Goal: Transaction & Acquisition: Purchase product/service

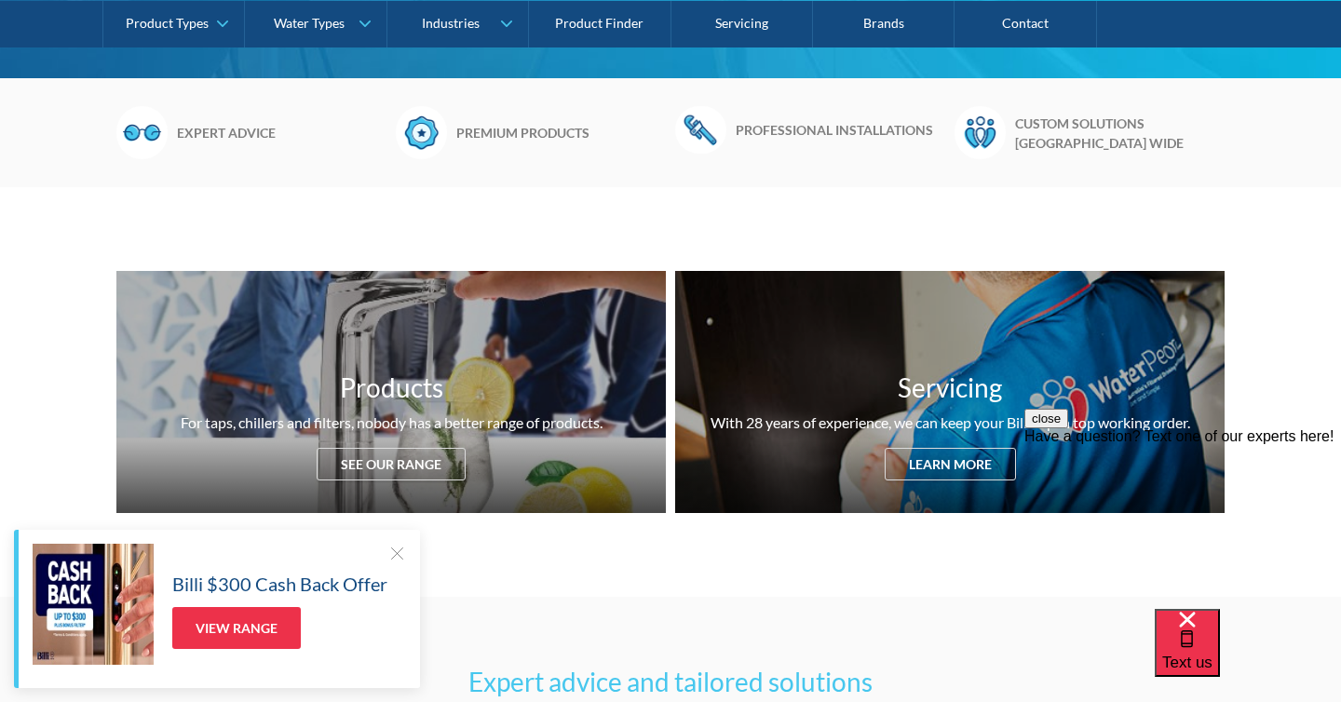
scroll to position [573, 0]
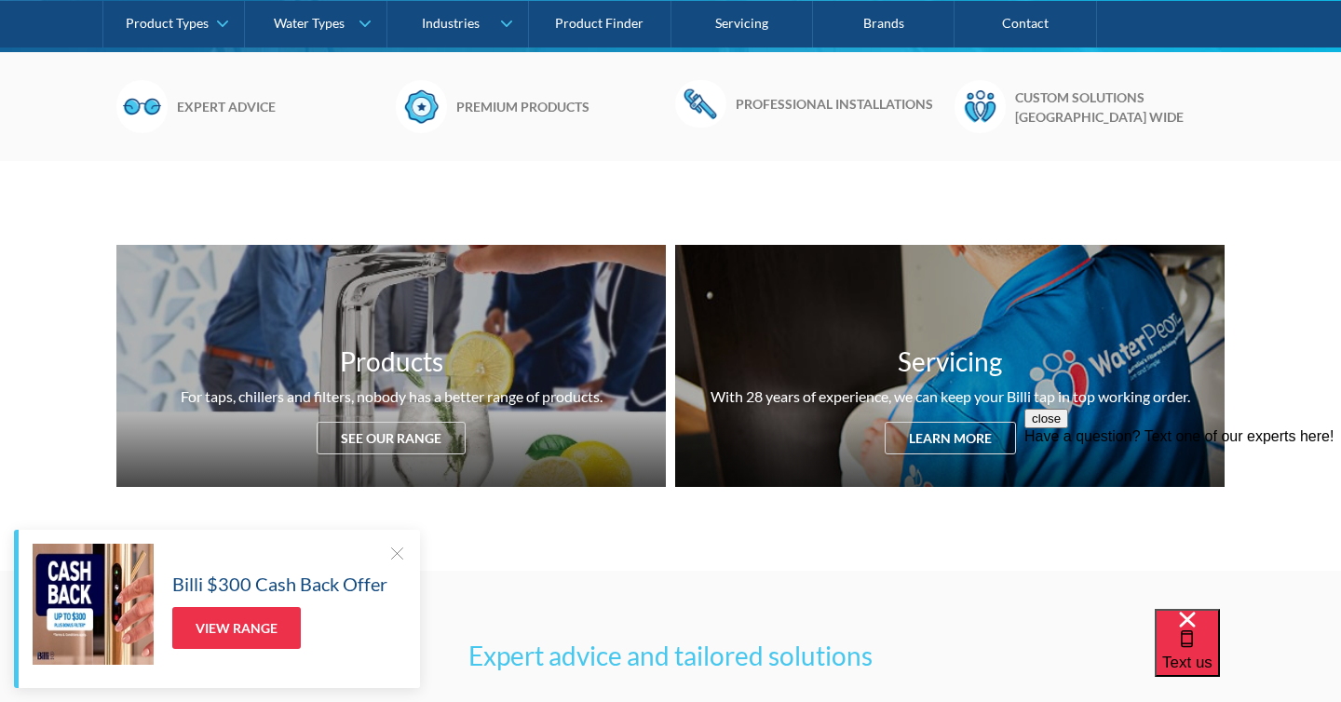
click at [396, 540] on div "Billi $300 Cash Back Offer View Range" at bounding box center [217, 609] width 406 height 158
click at [394, 562] on div at bounding box center [396, 553] width 19 height 19
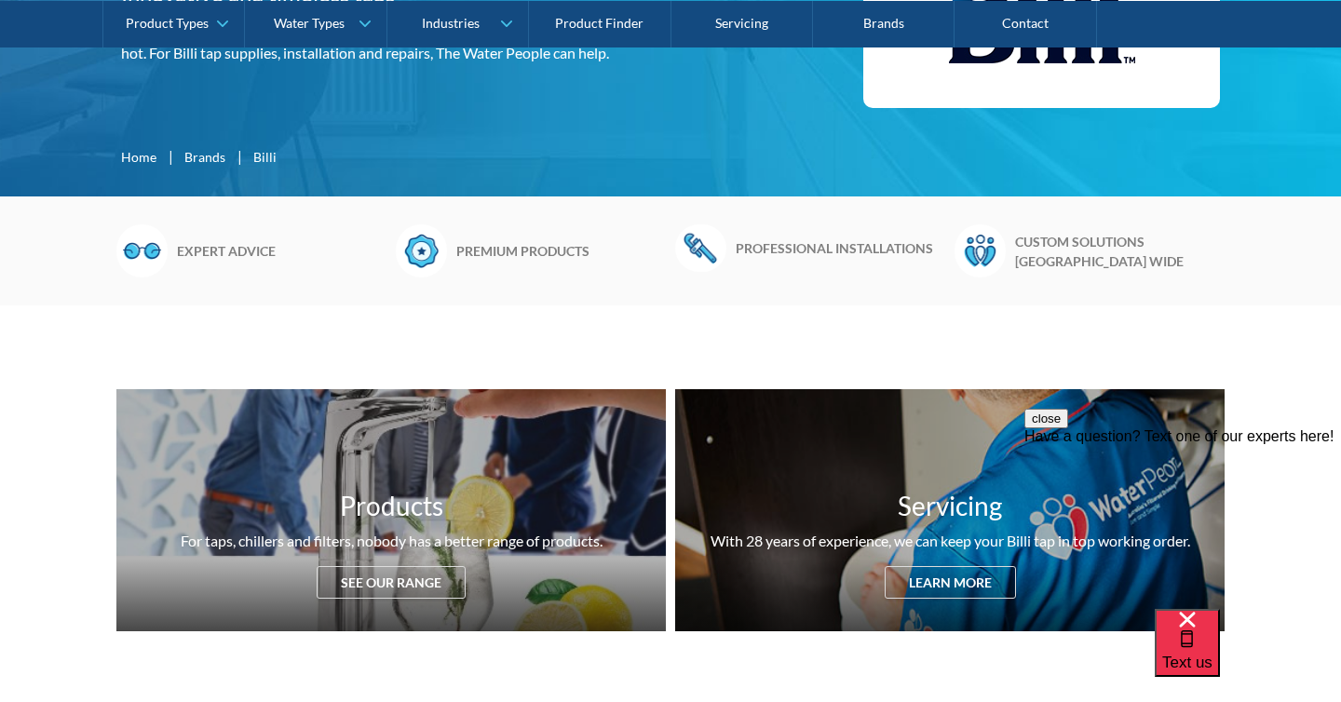
scroll to position [274, 0]
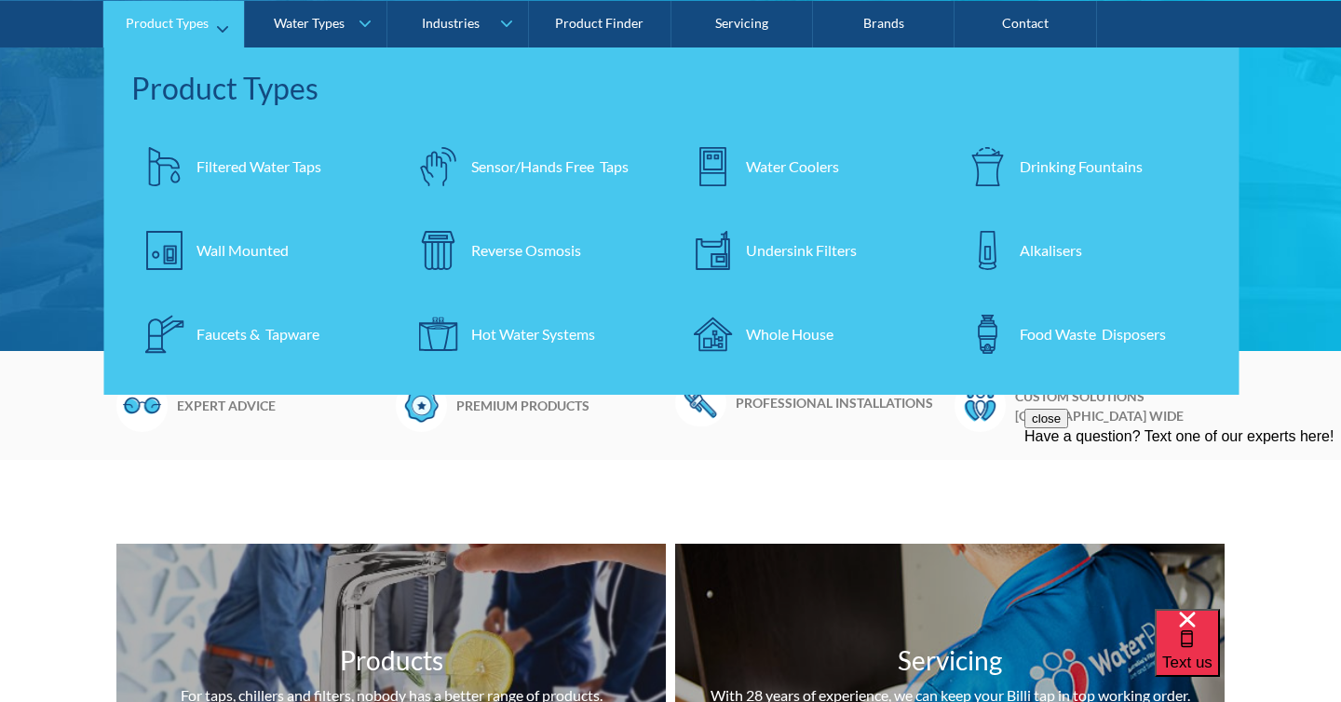
click at [228, 166] on div "Filtered Water Taps" at bounding box center [258, 166] width 125 height 22
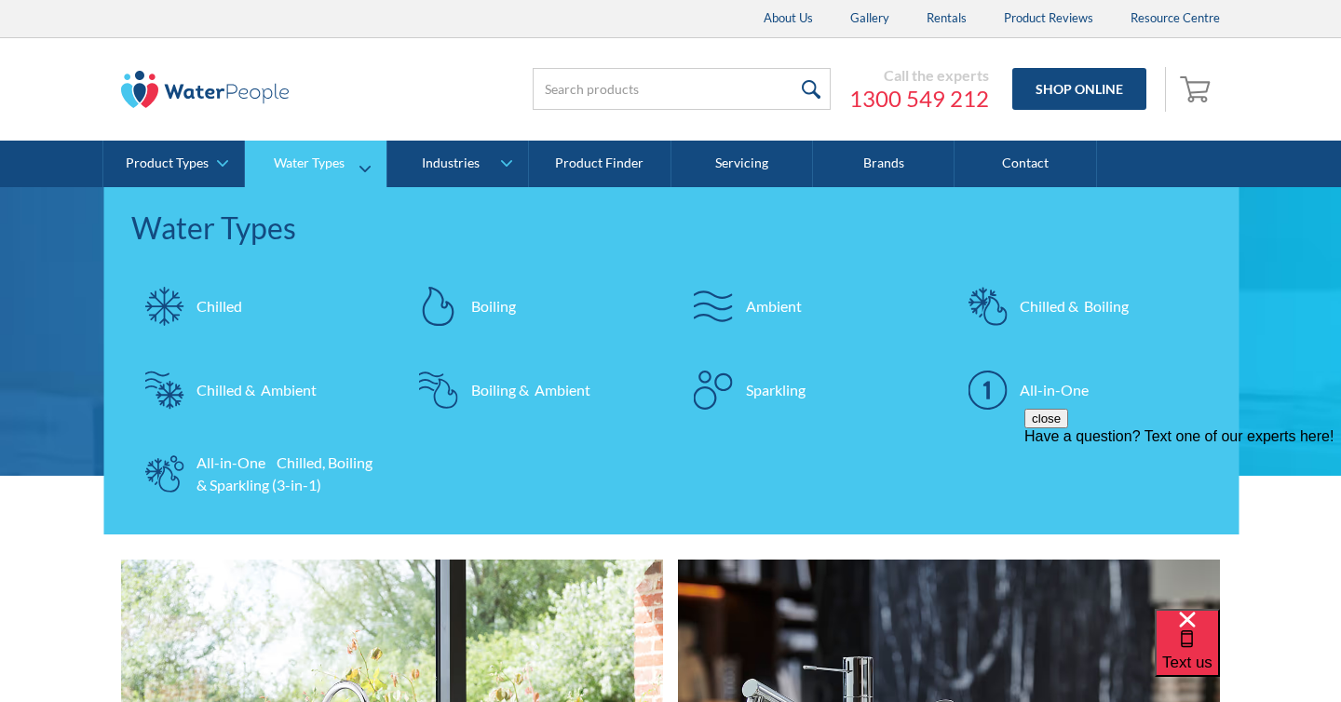
click at [281, 490] on div "All-in-One Chilled, Boiling & Sparkling (3-in-1)" at bounding box center [287, 474] width 182 height 45
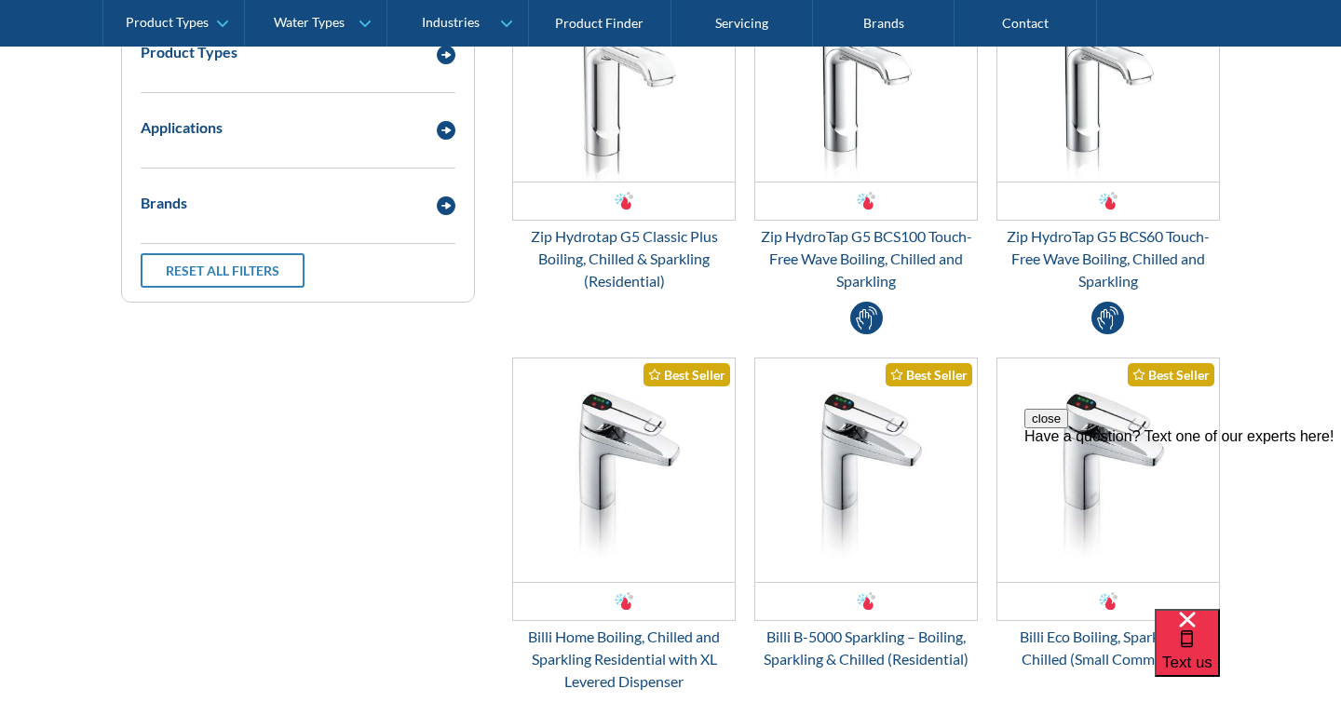
scroll to position [590, 0]
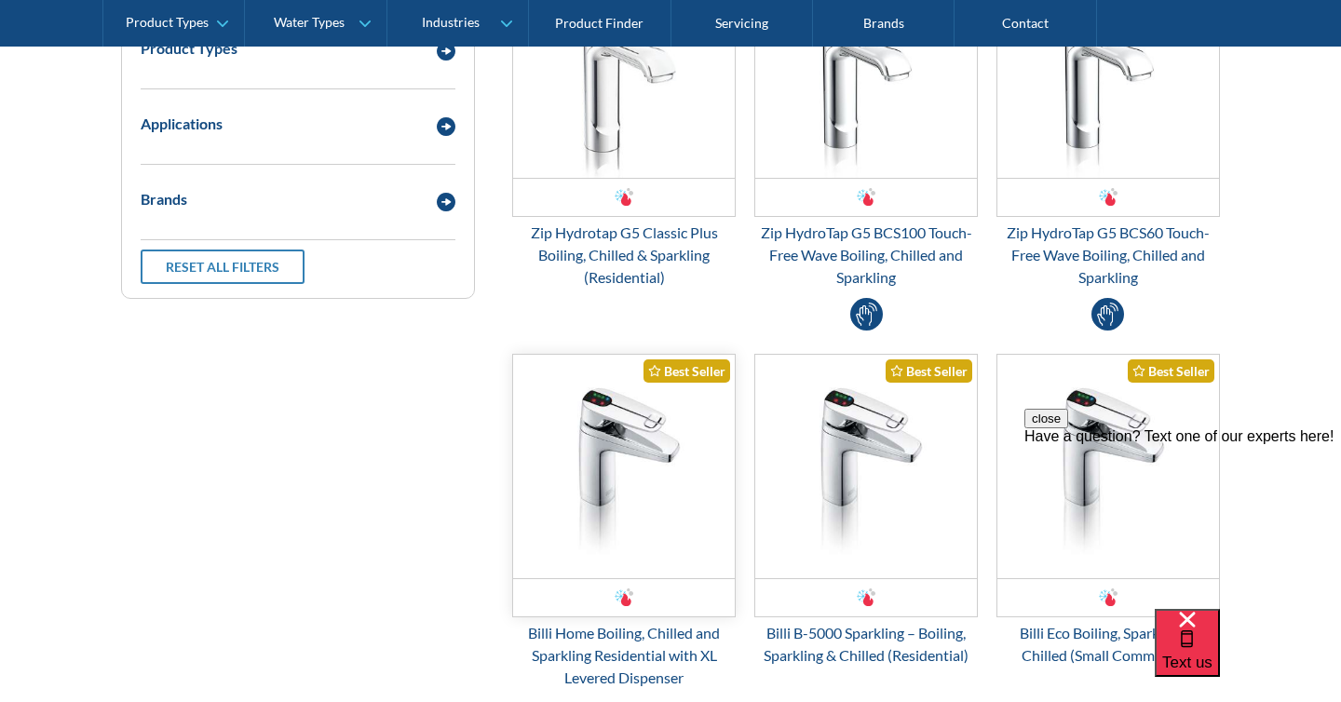
click at [670, 479] on img "Email Form 3" at bounding box center [624, 466] width 222 height 223
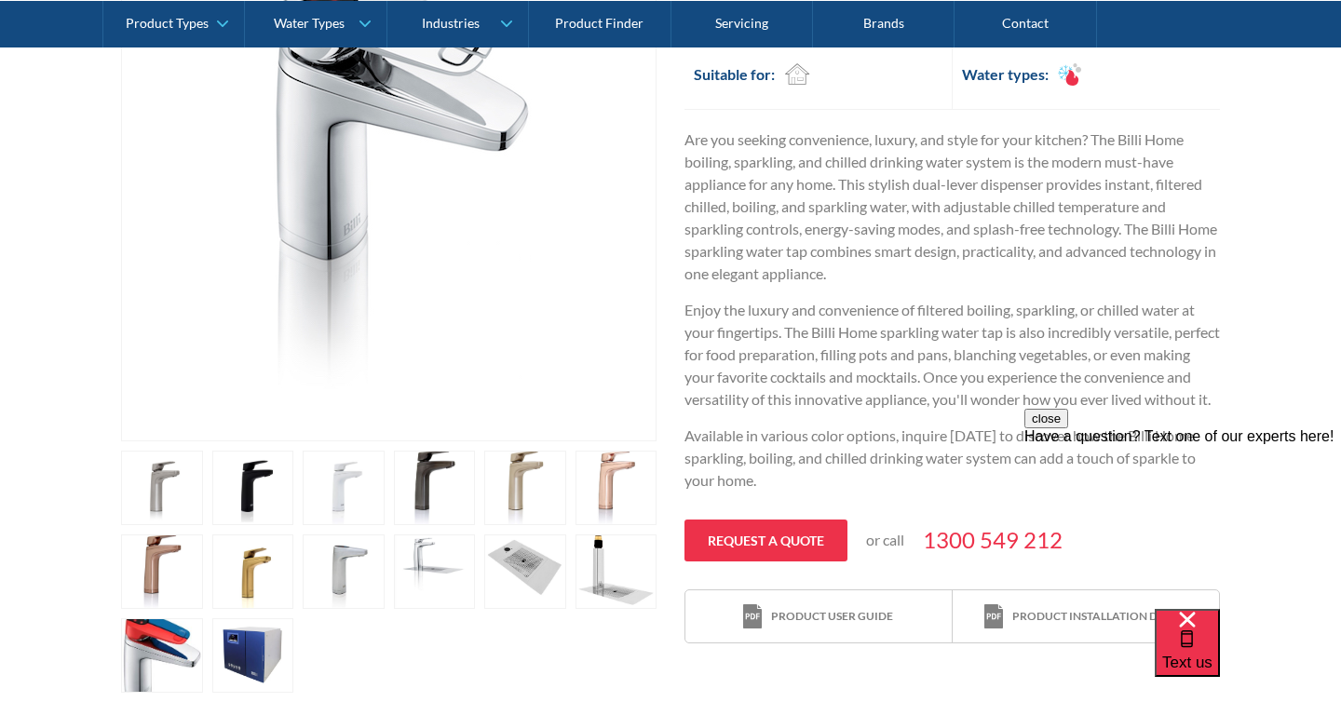
scroll to position [544, 0]
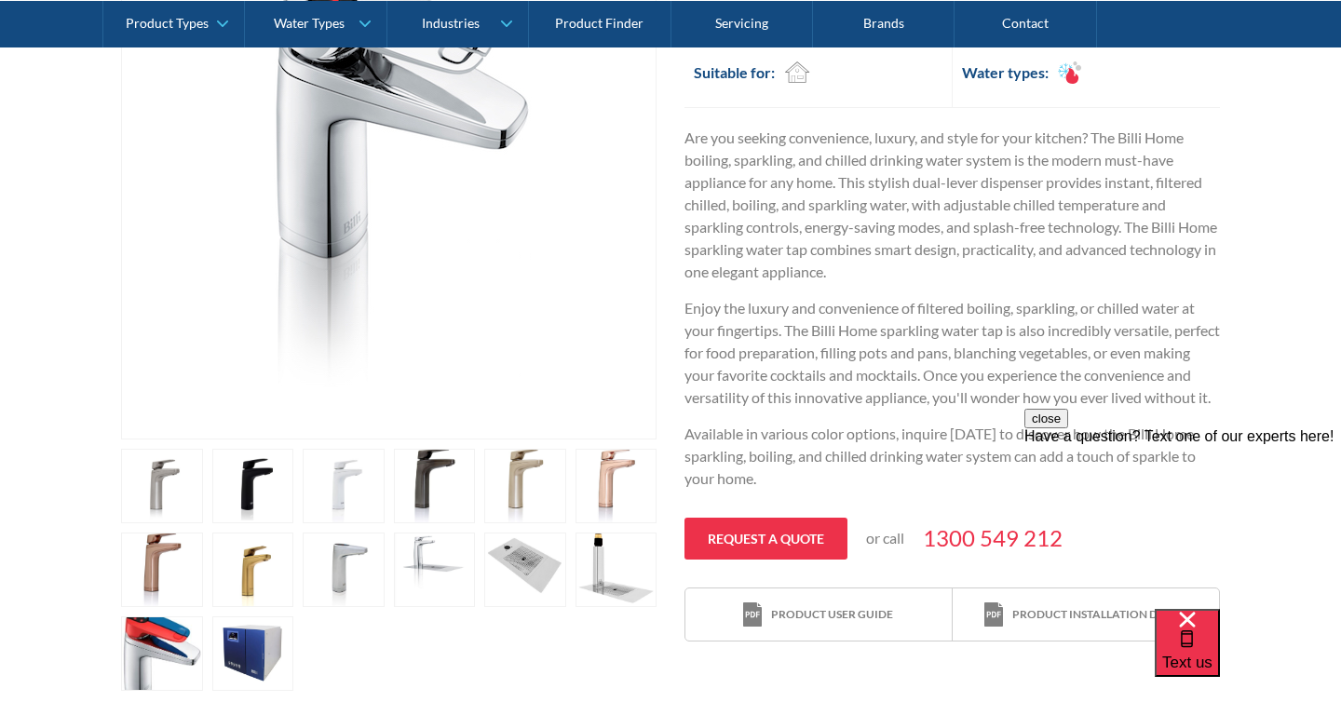
click at [196, 466] on link "open lightbox" at bounding box center [162, 486] width 82 height 74
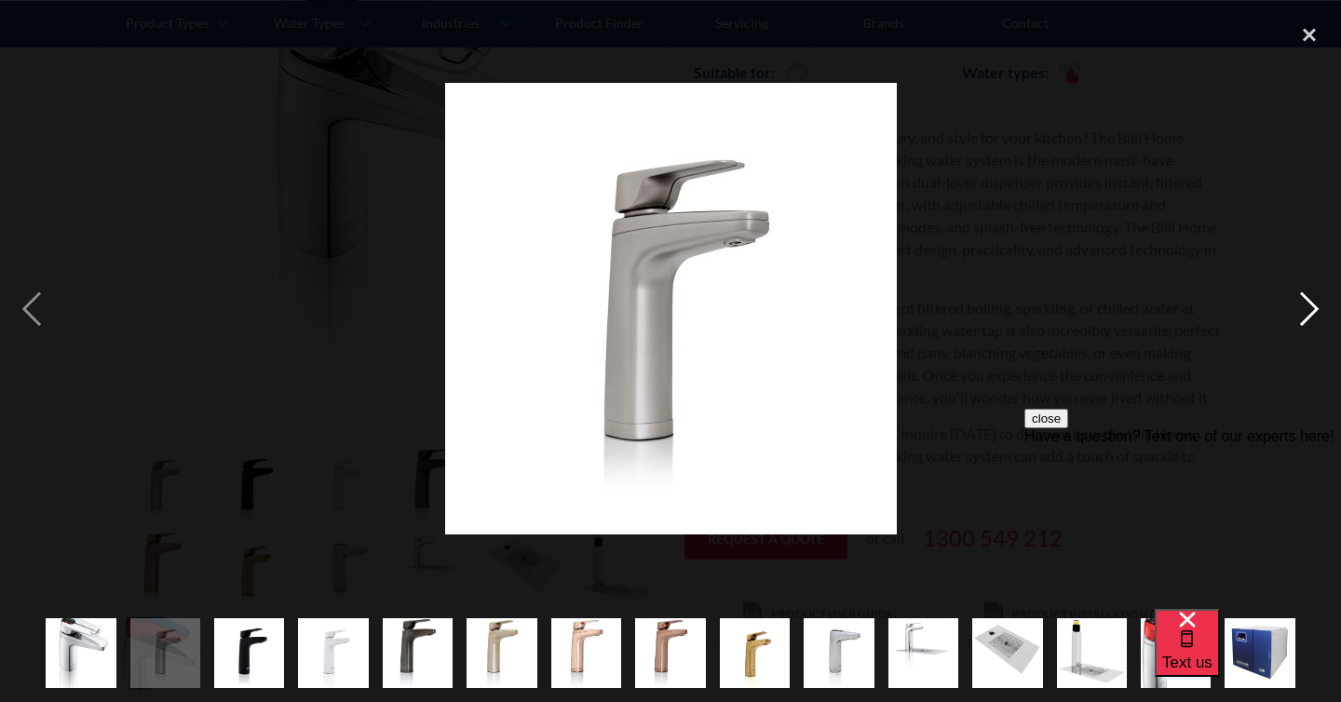
click at [1303, 309] on div "next image" at bounding box center [1309, 308] width 63 height 589
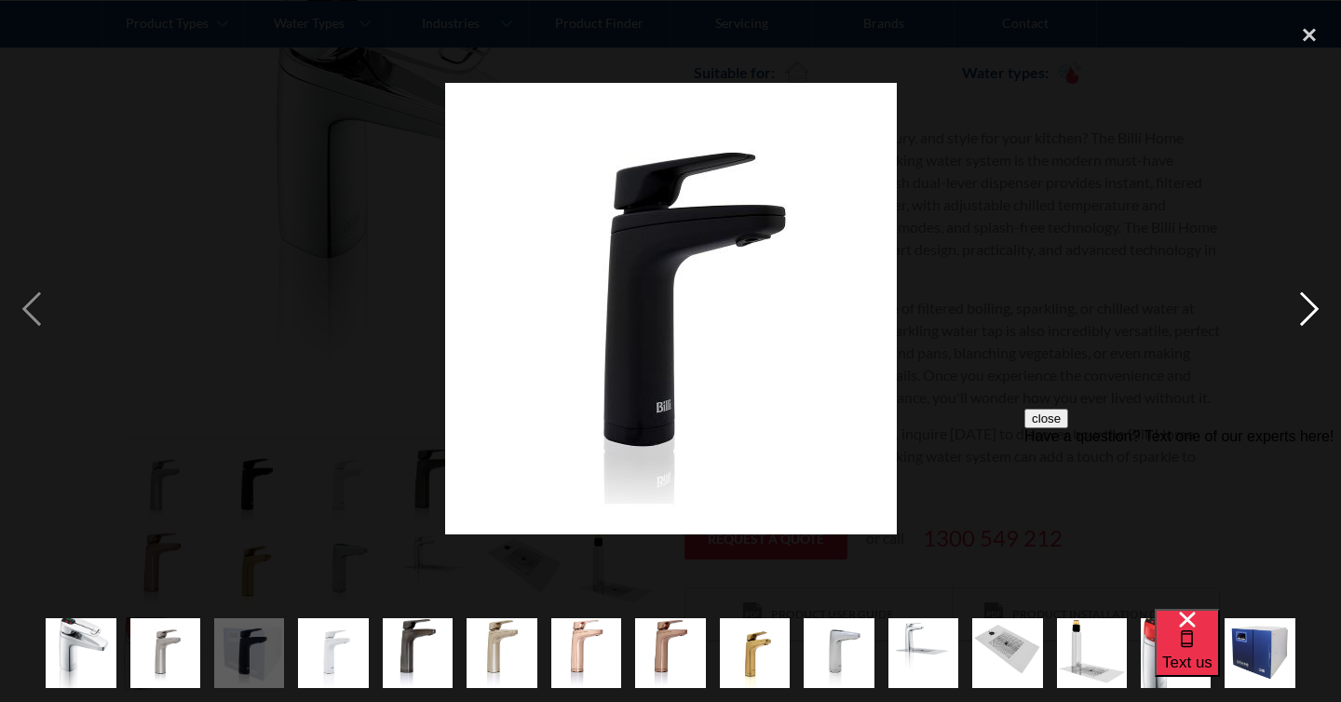
click at [1303, 309] on div "next image" at bounding box center [1309, 308] width 63 height 589
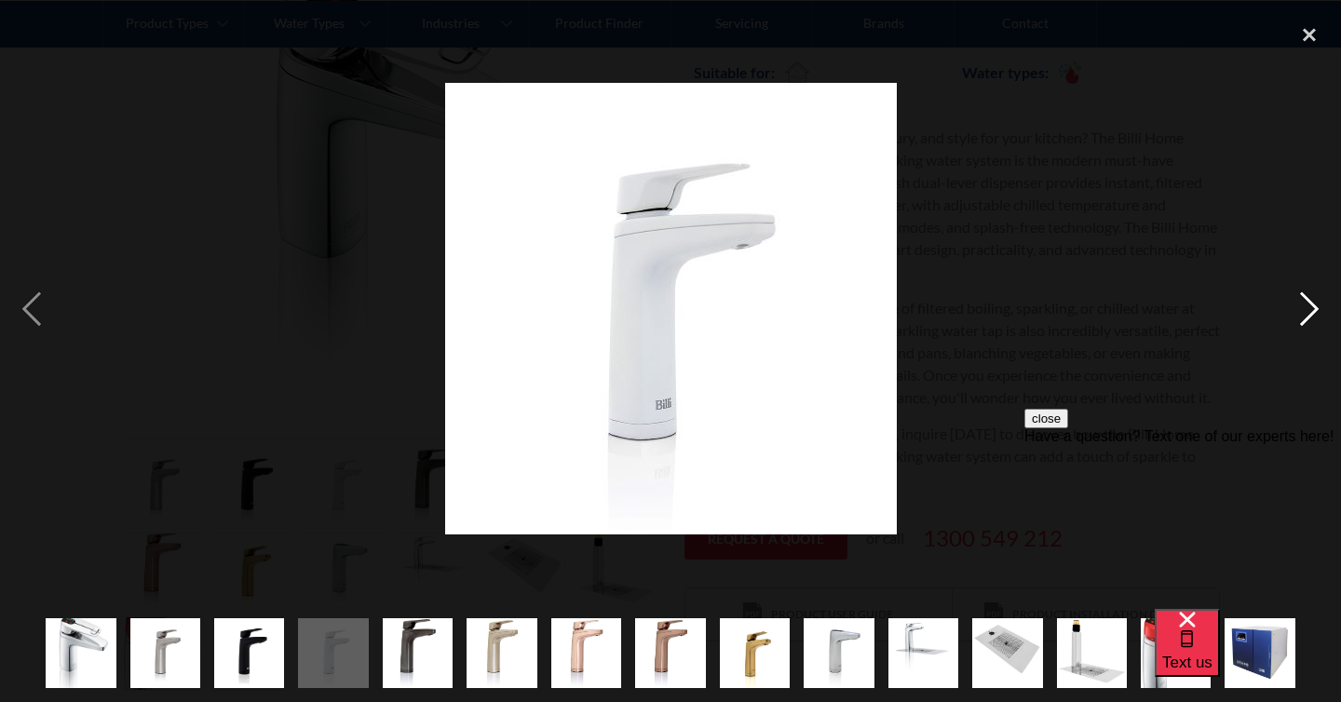
click at [1303, 309] on div "next image" at bounding box center [1309, 308] width 63 height 589
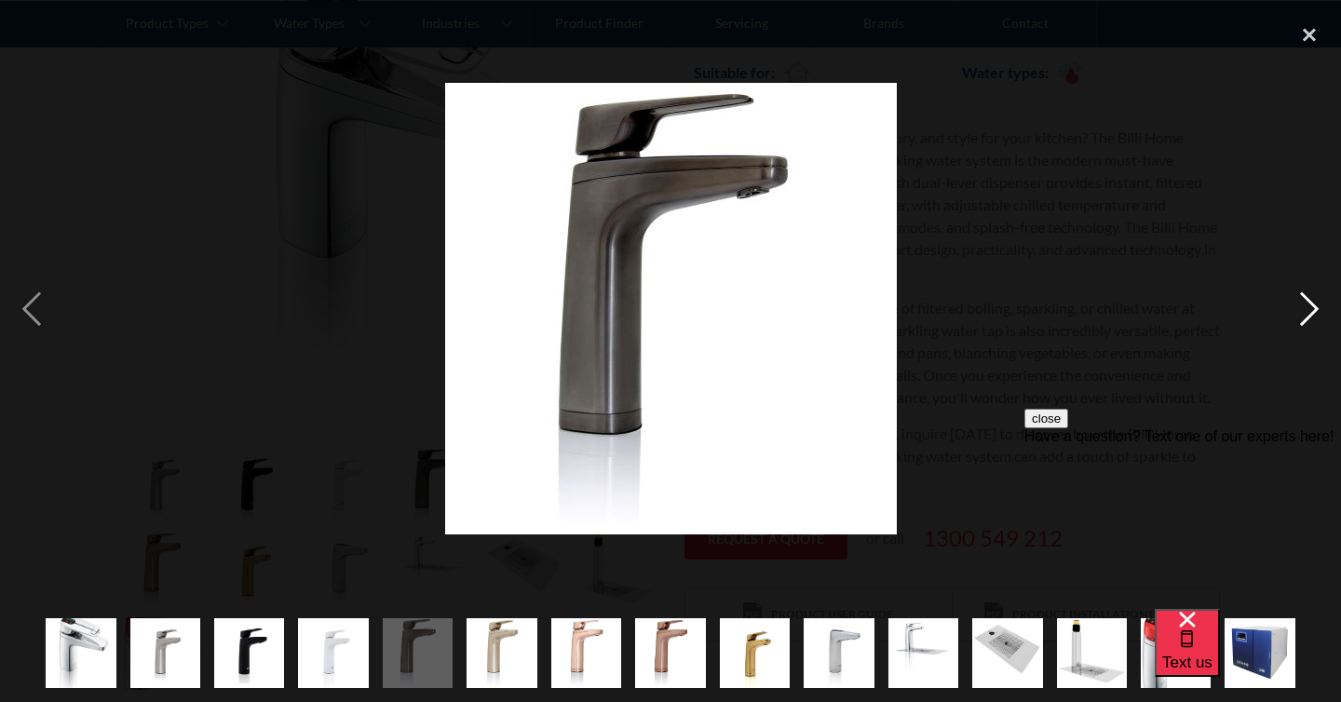
click at [1303, 309] on div "next image" at bounding box center [1309, 308] width 63 height 589
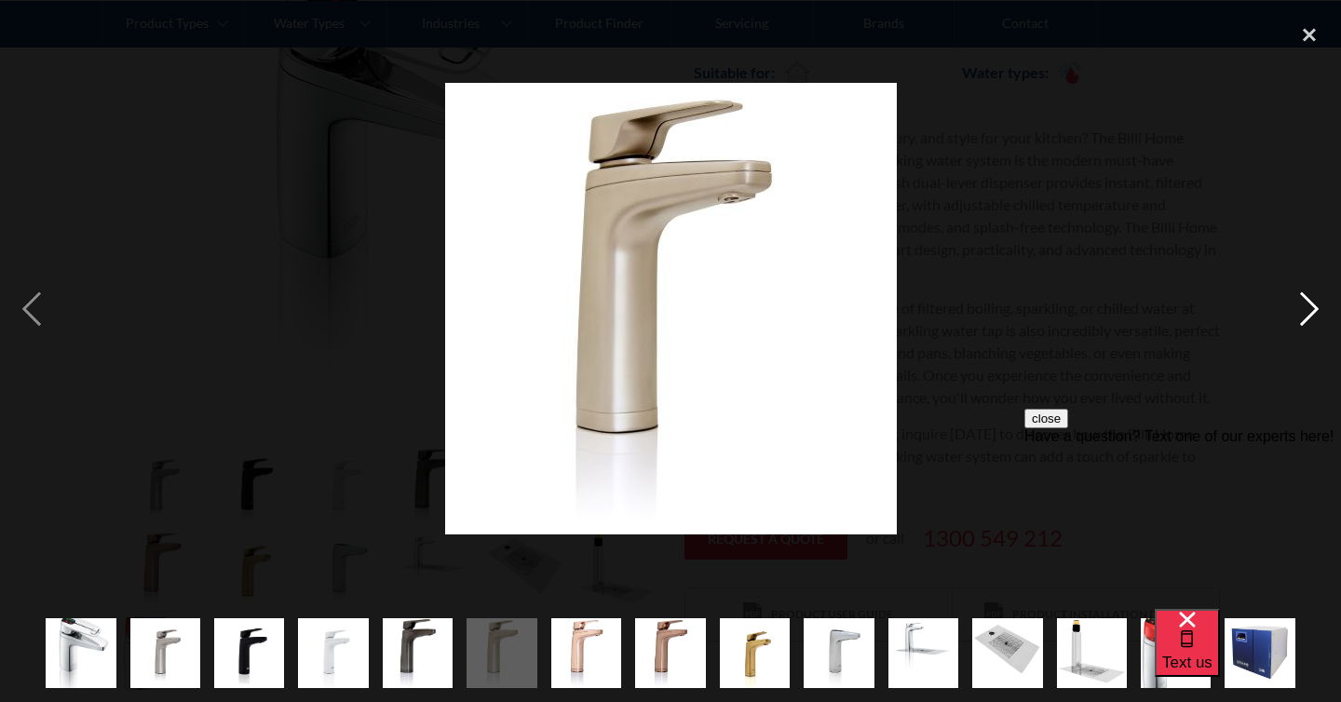
click at [1303, 309] on div "next image" at bounding box center [1309, 308] width 63 height 589
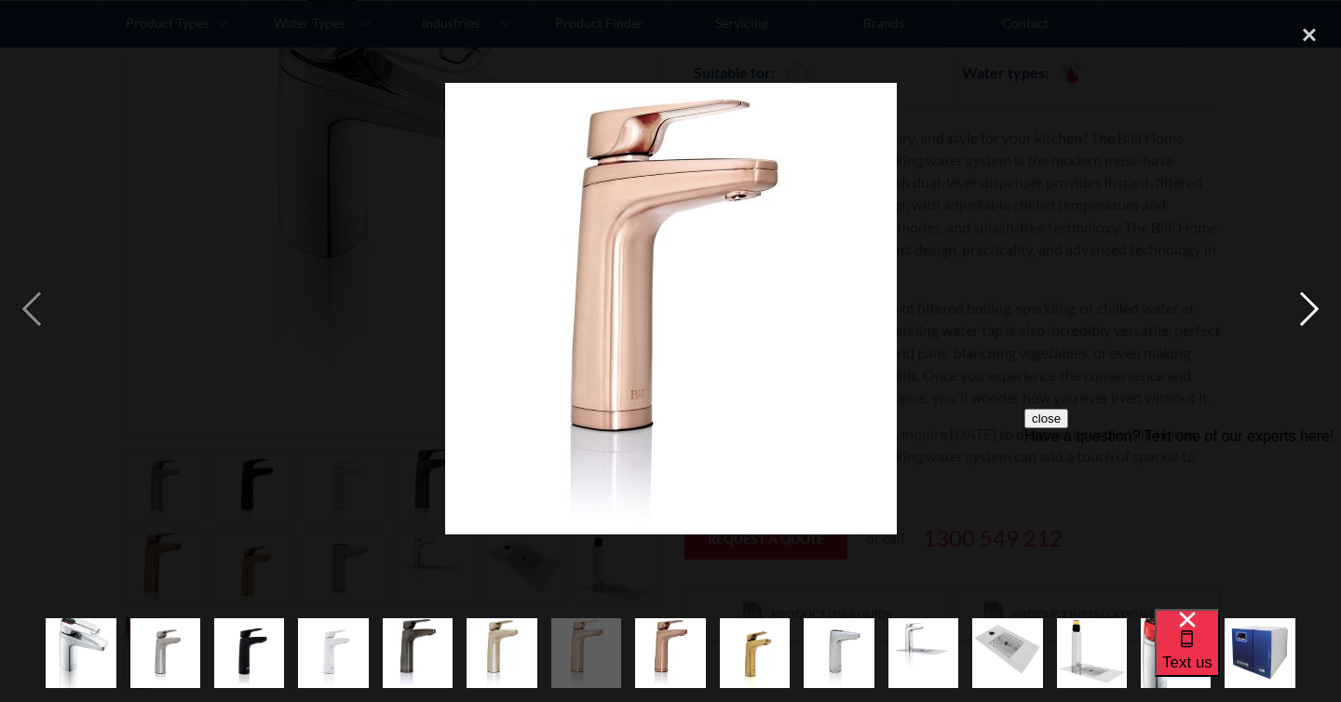
click at [1303, 309] on div "next image" at bounding box center [1309, 308] width 63 height 589
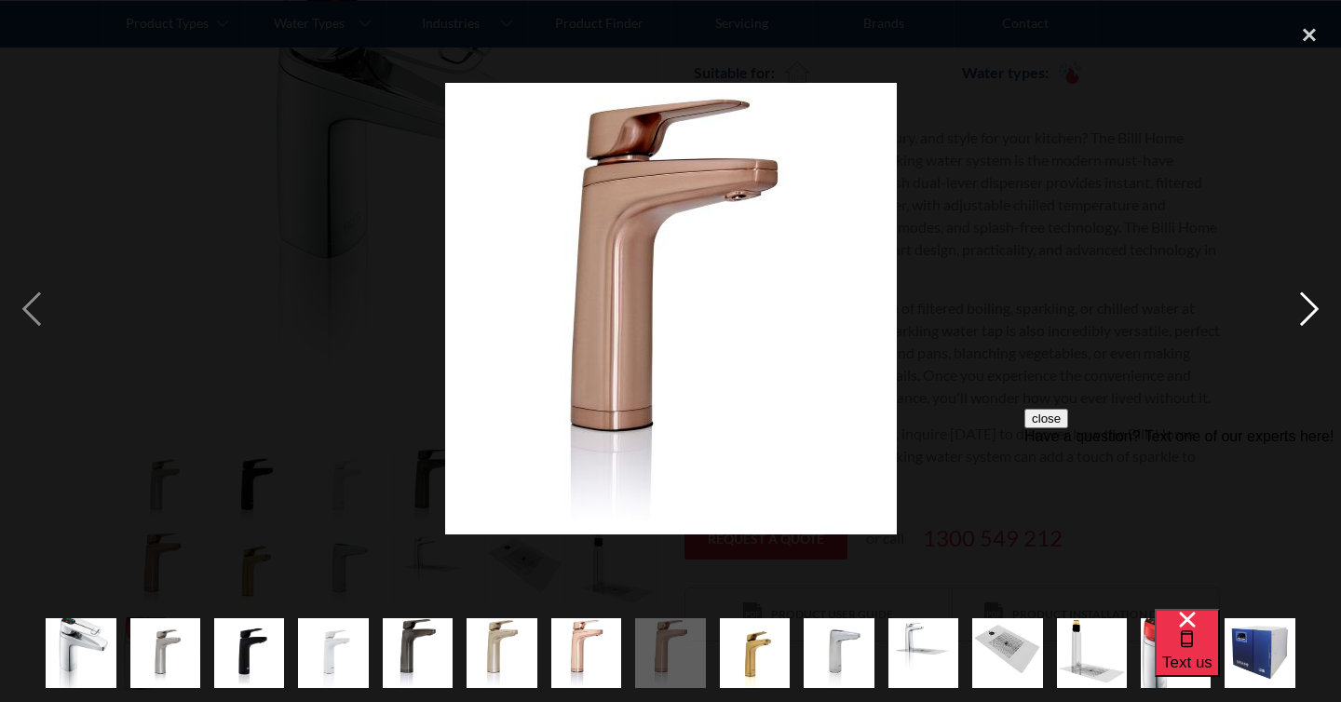
click at [1303, 309] on div "next image" at bounding box center [1309, 308] width 63 height 589
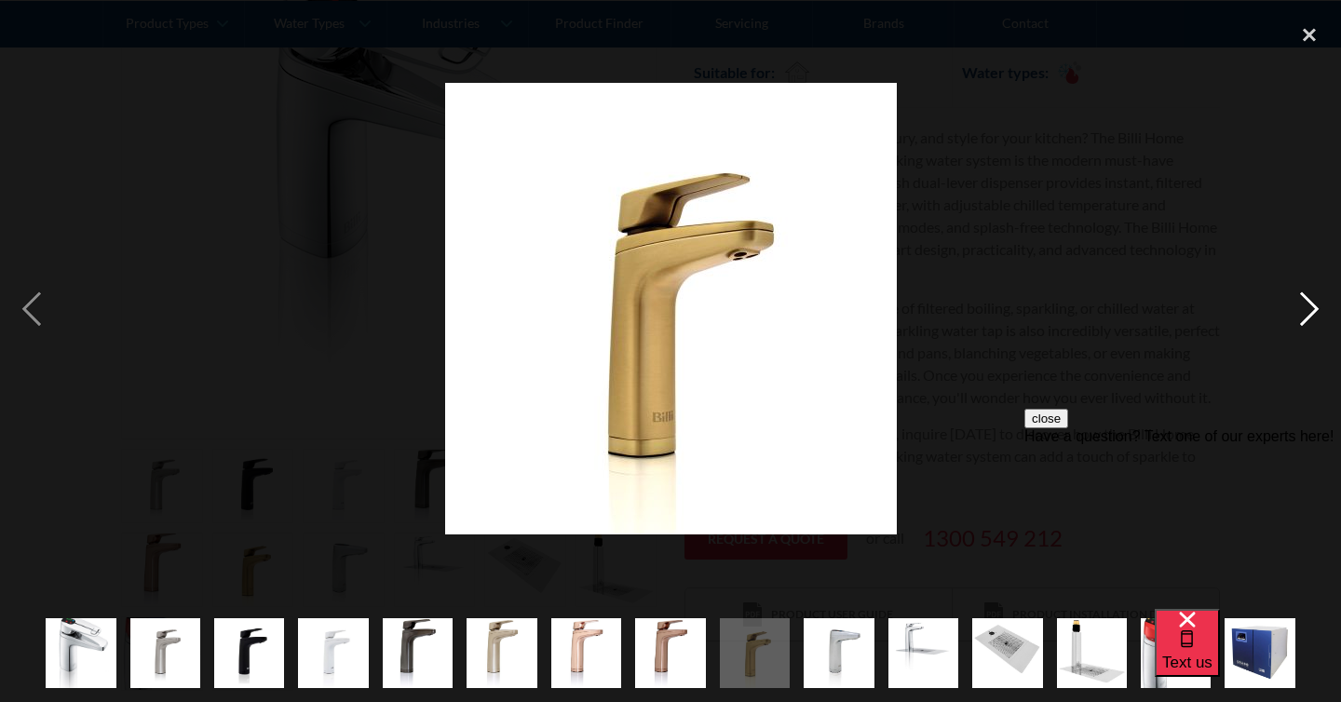
click at [1303, 311] on div "next image" at bounding box center [1309, 308] width 63 height 589
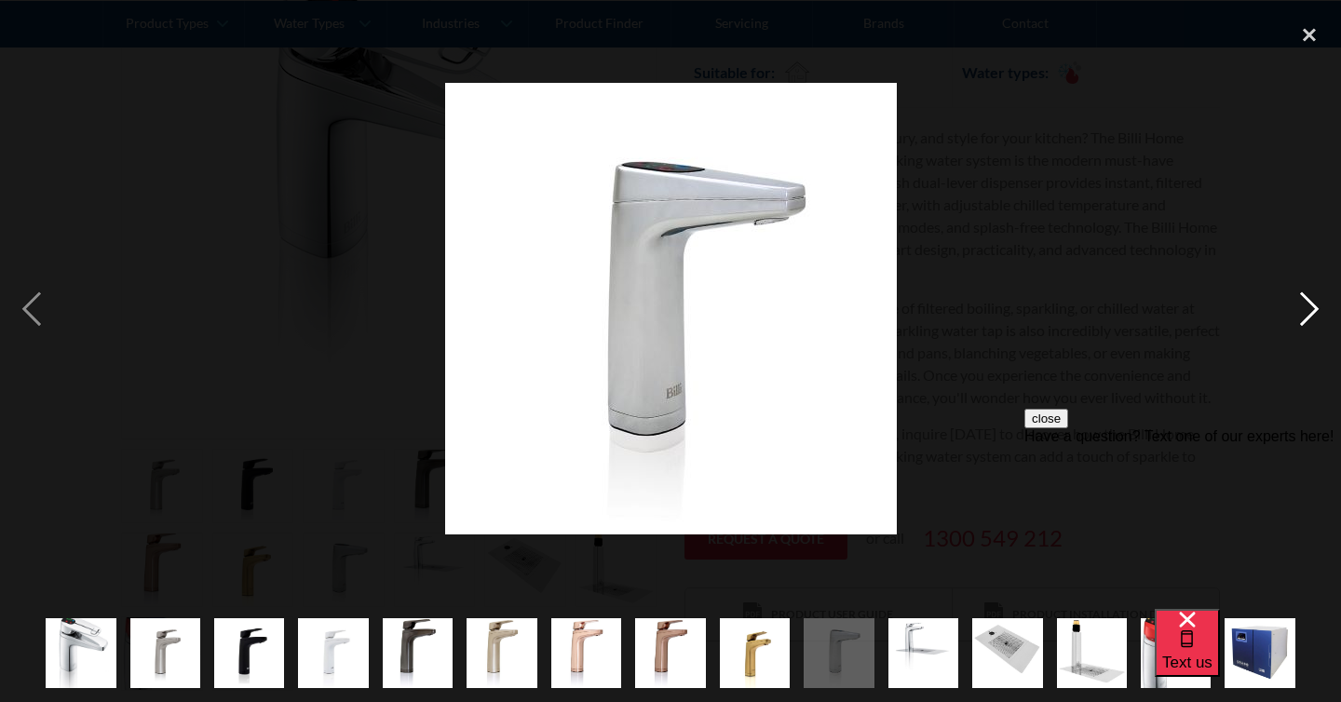
click at [1303, 311] on div "next image" at bounding box center [1309, 308] width 63 height 589
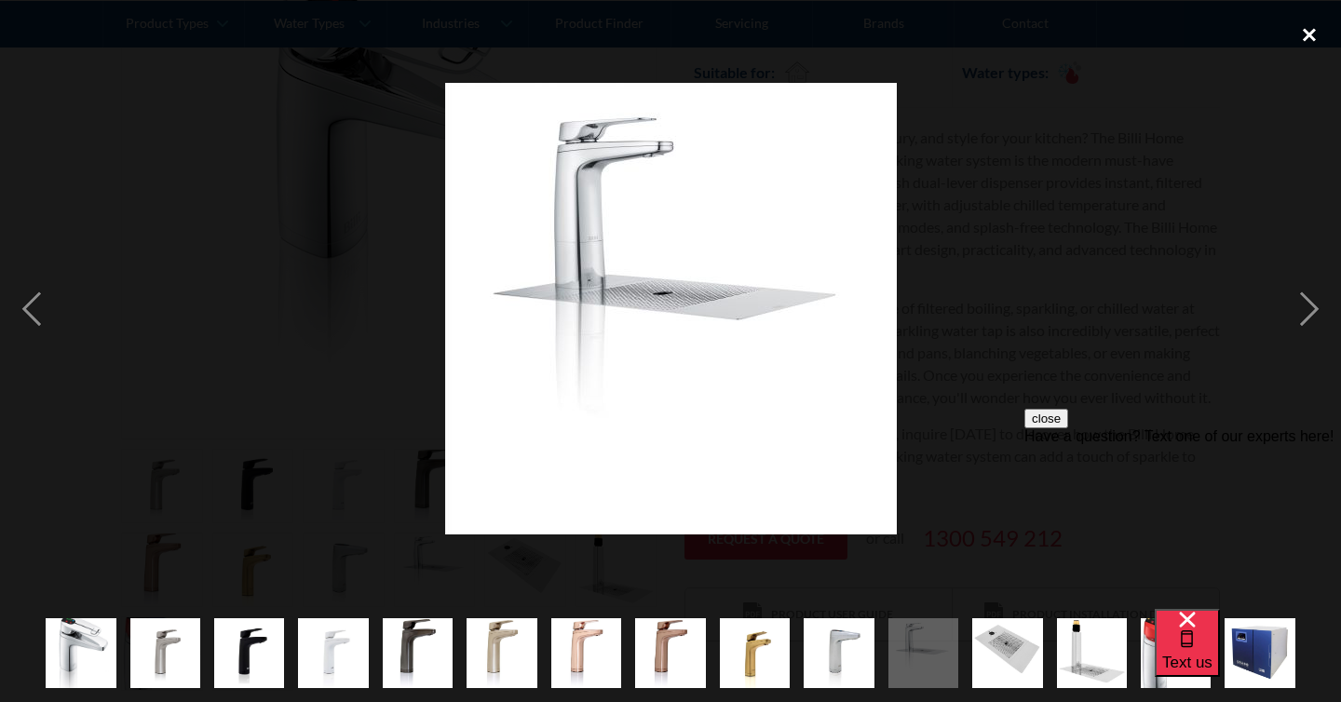
click at [1310, 27] on div "close lightbox" at bounding box center [1309, 34] width 63 height 41
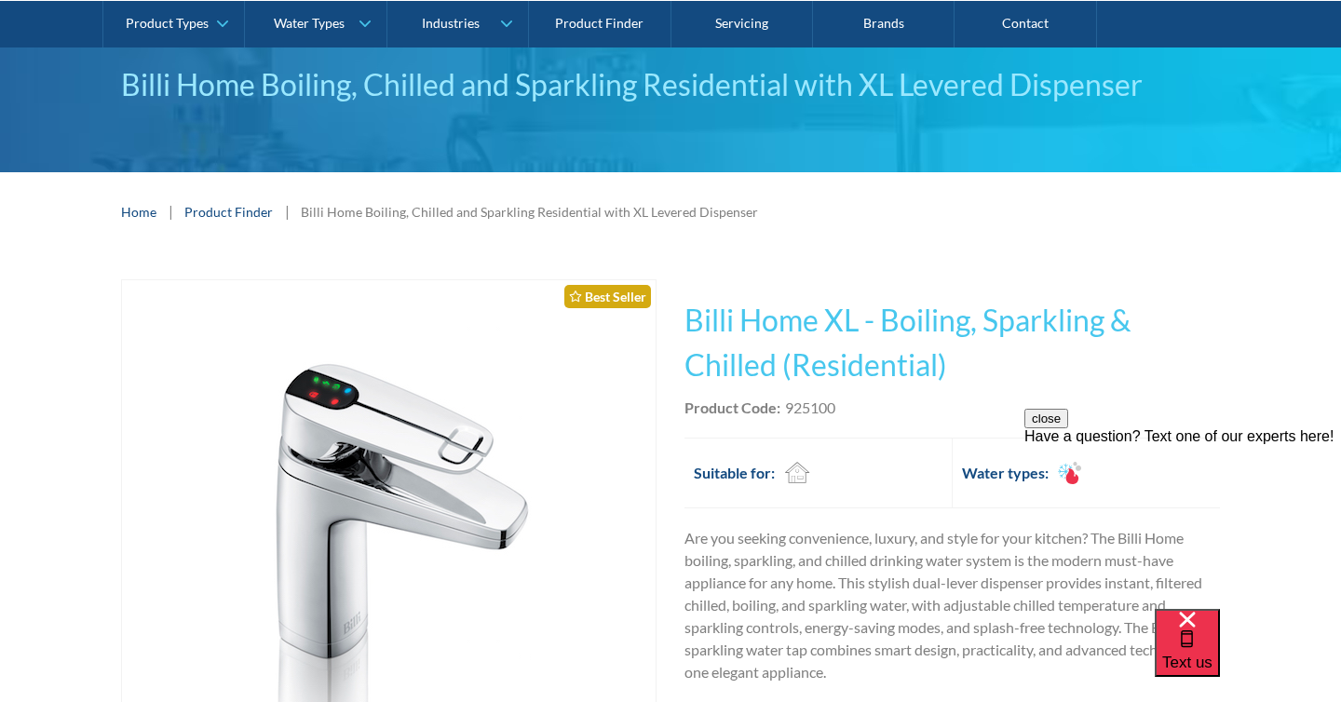
scroll to position [170, 0]
